Goal: Register for event/course

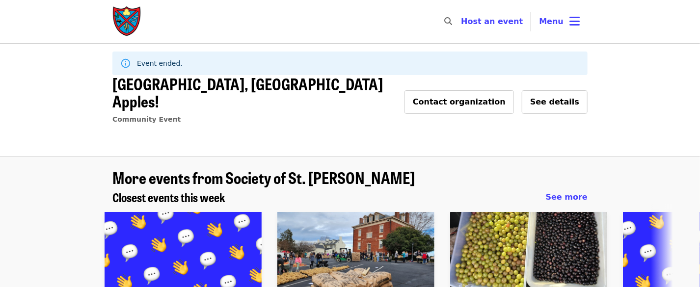
click at [129, 18] on img "Main navigation" at bounding box center [126, 21] width 29 height 31
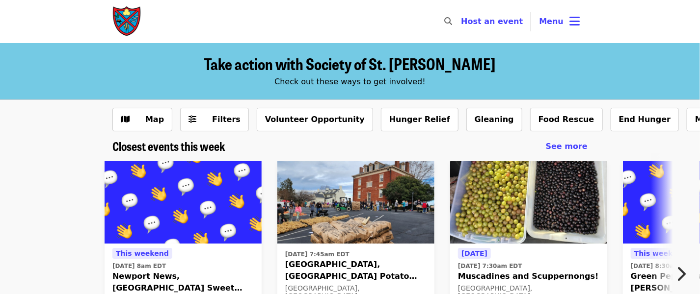
scroll to position [98, 0]
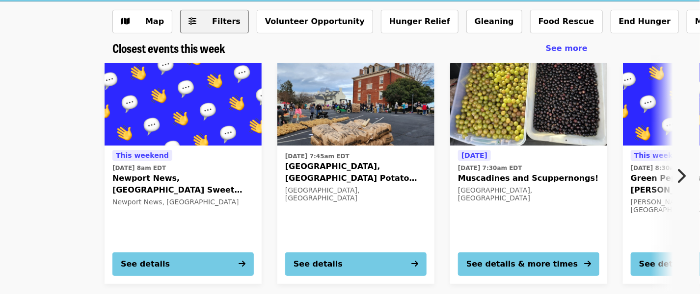
click at [208, 18] on span "Filters" at bounding box center [221, 22] width 38 height 12
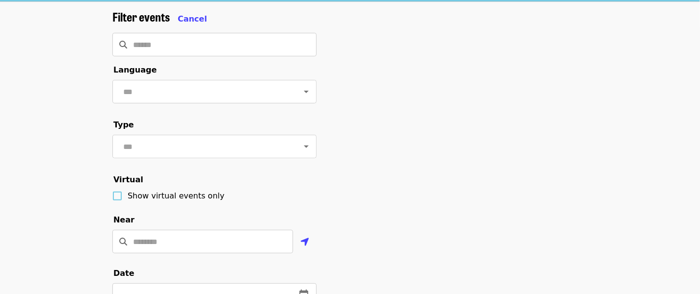
scroll to position [245, 0]
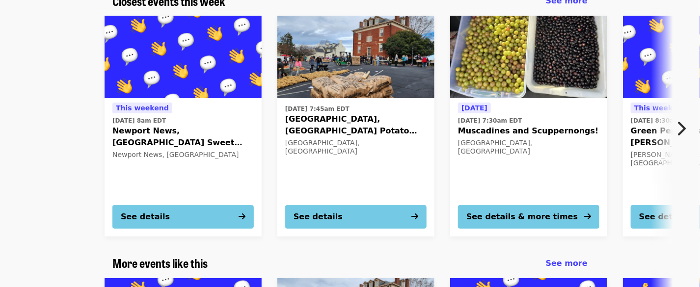
scroll to position [49, 0]
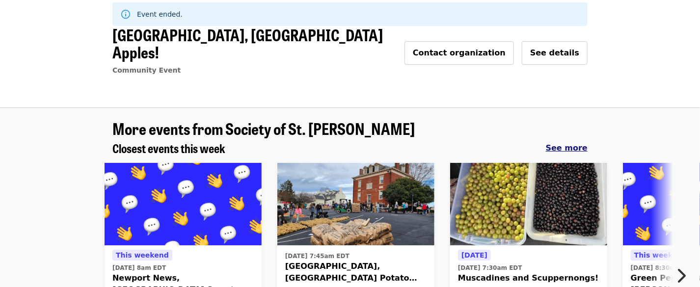
click at [561, 143] on span "See more" at bounding box center [567, 147] width 42 height 9
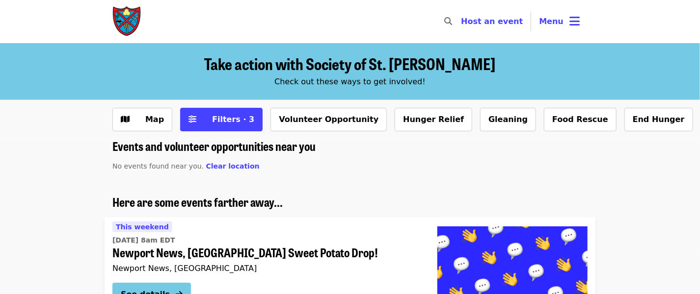
scroll to position [98, 0]
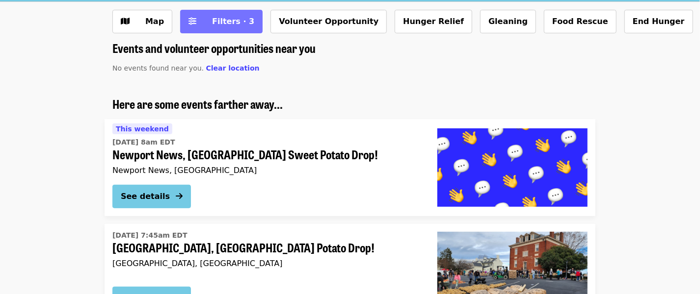
click at [218, 26] on span "Filters · 3" at bounding box center [233, 21] width 42 height 9
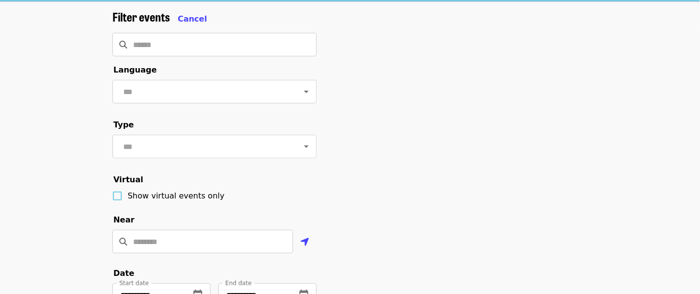
scroll to position [294, 0]
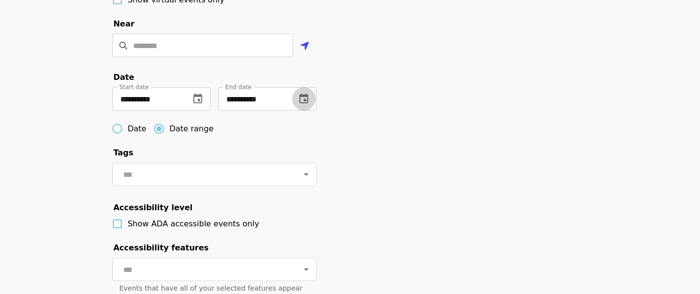
click at [310, 110] on button "change date" at bounding box center [304, 99] width 24 height 24
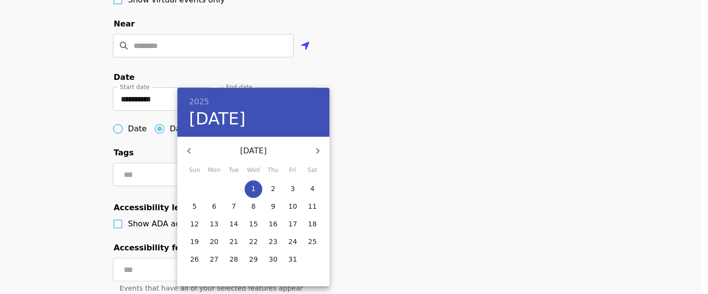
click at [288, 262] on span "31" at bounding box center [293, 260] width 18 height 10
type input "**********"
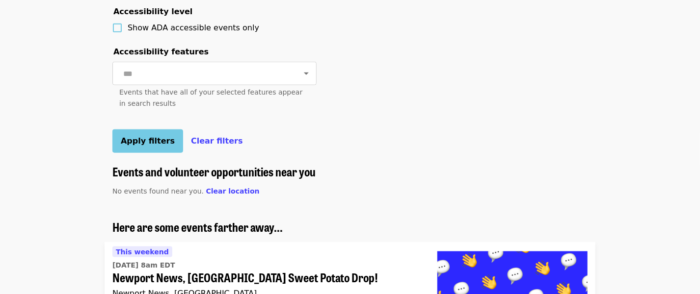
scroll to position [540, 0]
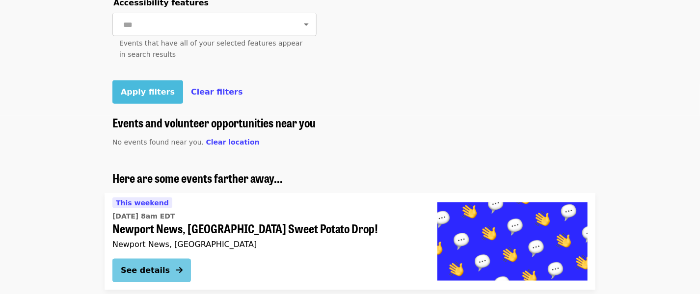
click at [147, 104] on button "Apply filters" at bounding box center [147, 92] width 71 height 24
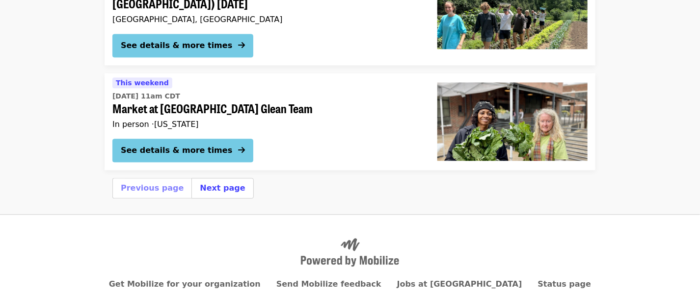
scroll to position [2809, 0]
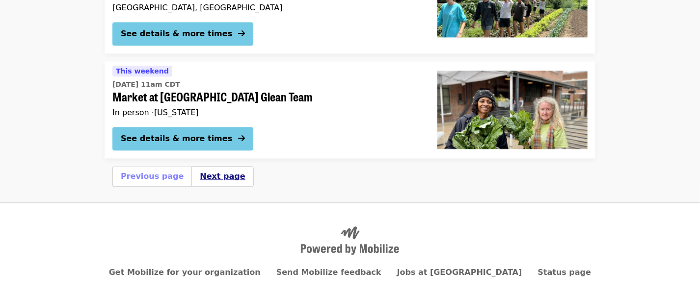
click at [220, 171] on button "Next page" at bounding box center [222, 177] width 45 height 12
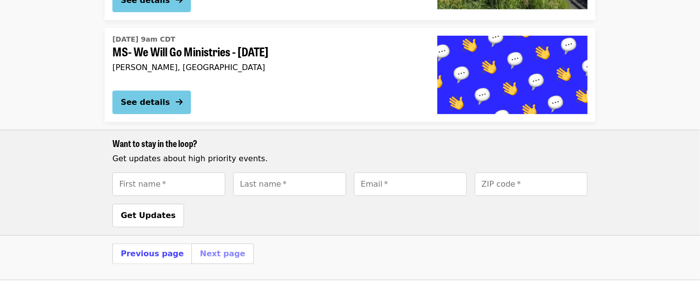
scroll to position [196, 0]
